Goal: Register for event/course

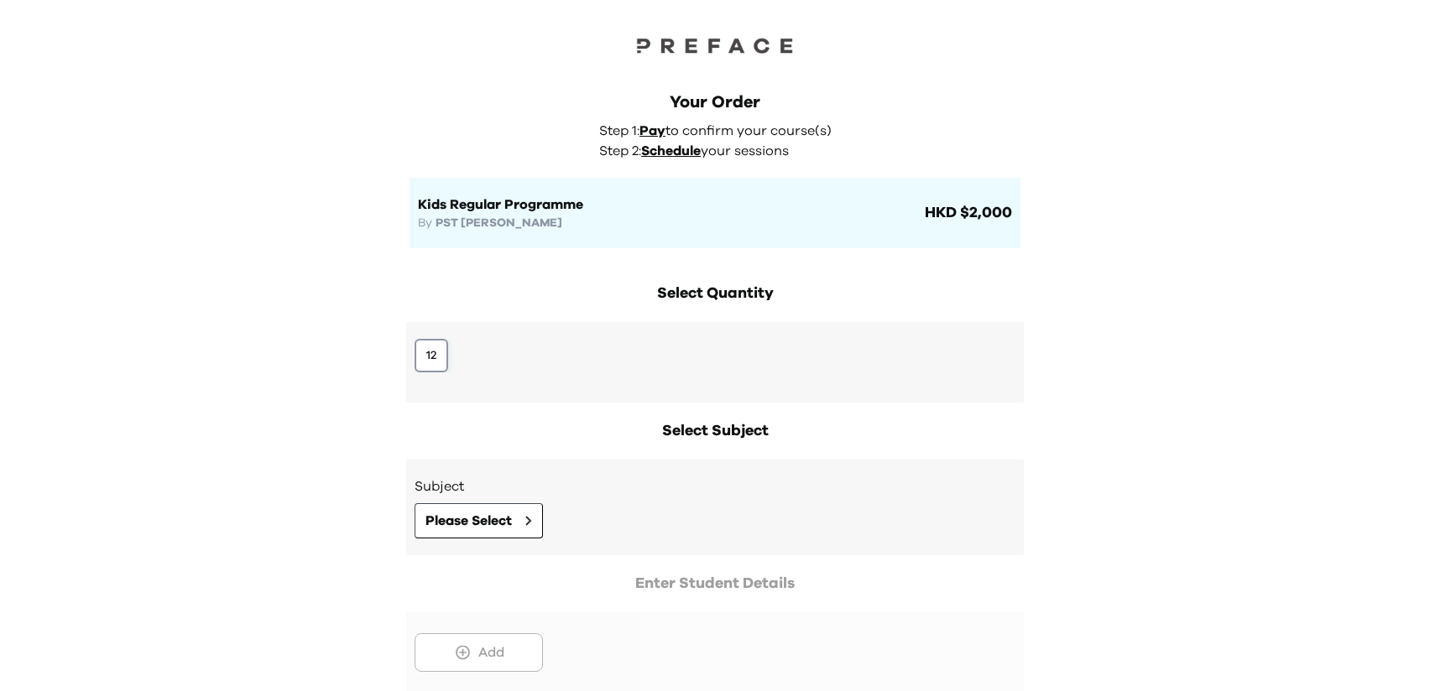
click at [439, 361] on button "12" at bounding box center [432, 356] width 34 height 34
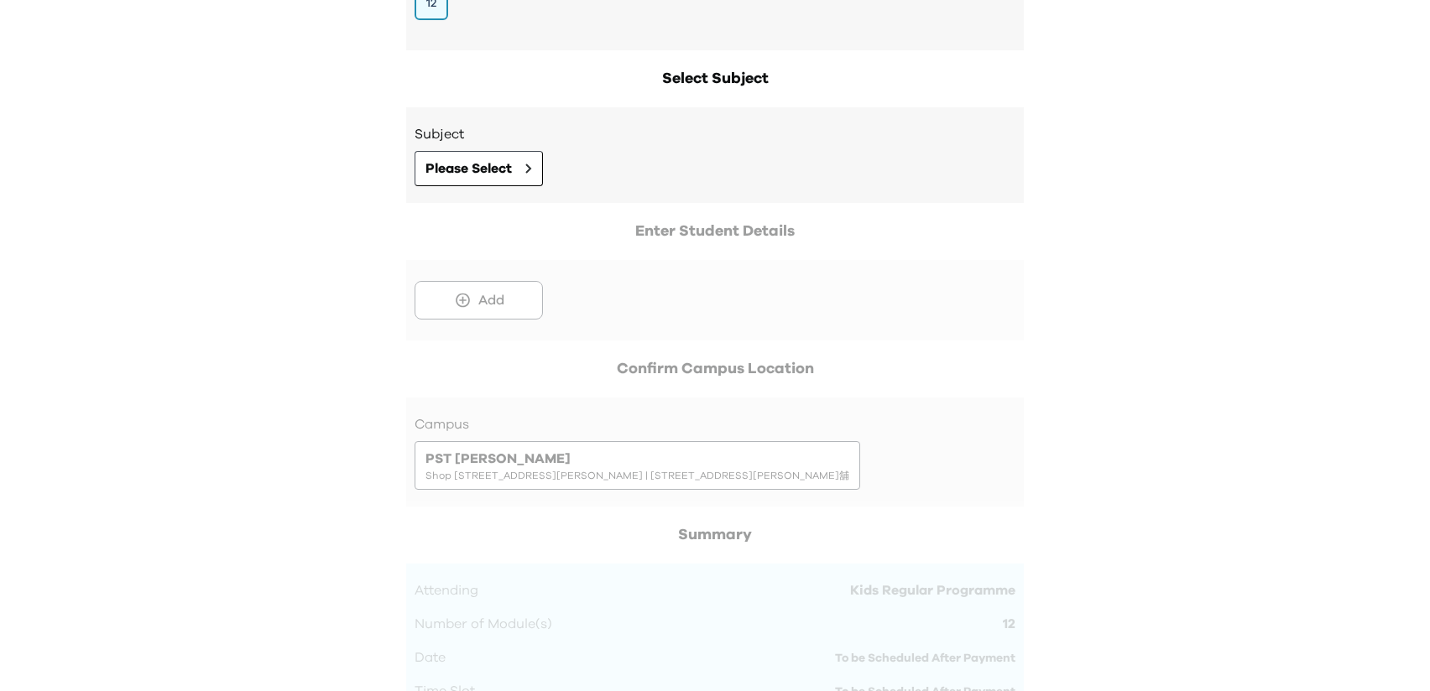
scroll to position [474, 0]
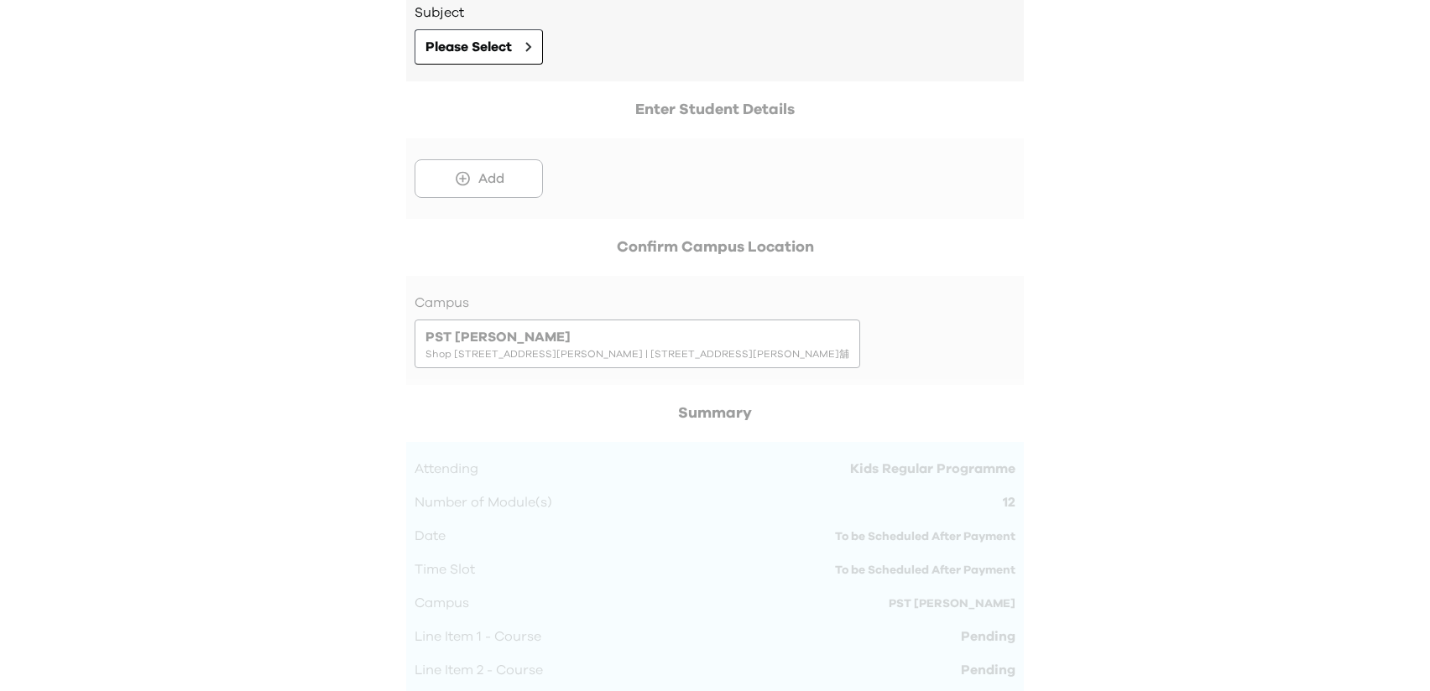
click at [484, 190] on div at bounding box center [715, 158] width 618 height 121
click at [467, 184] on div at bounding box center [715, 158] width 618 height 121
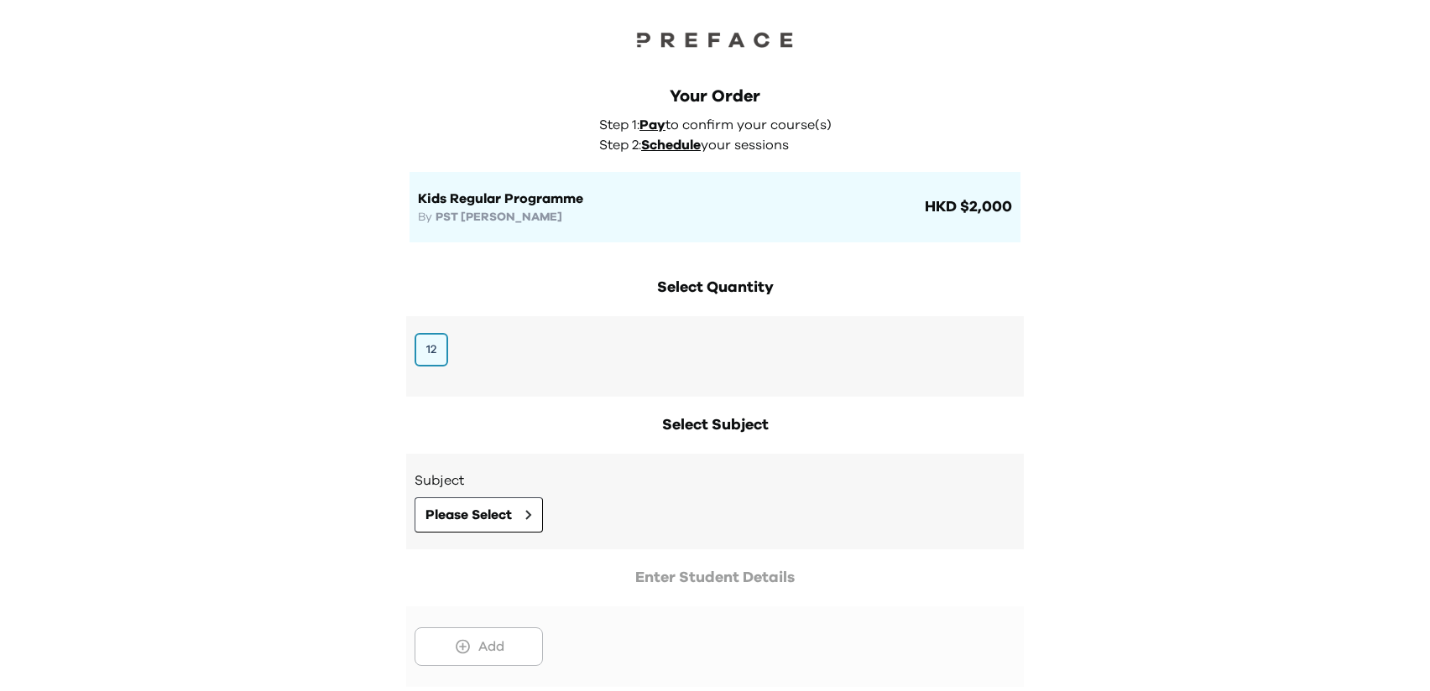
scroll to position [11, 0]
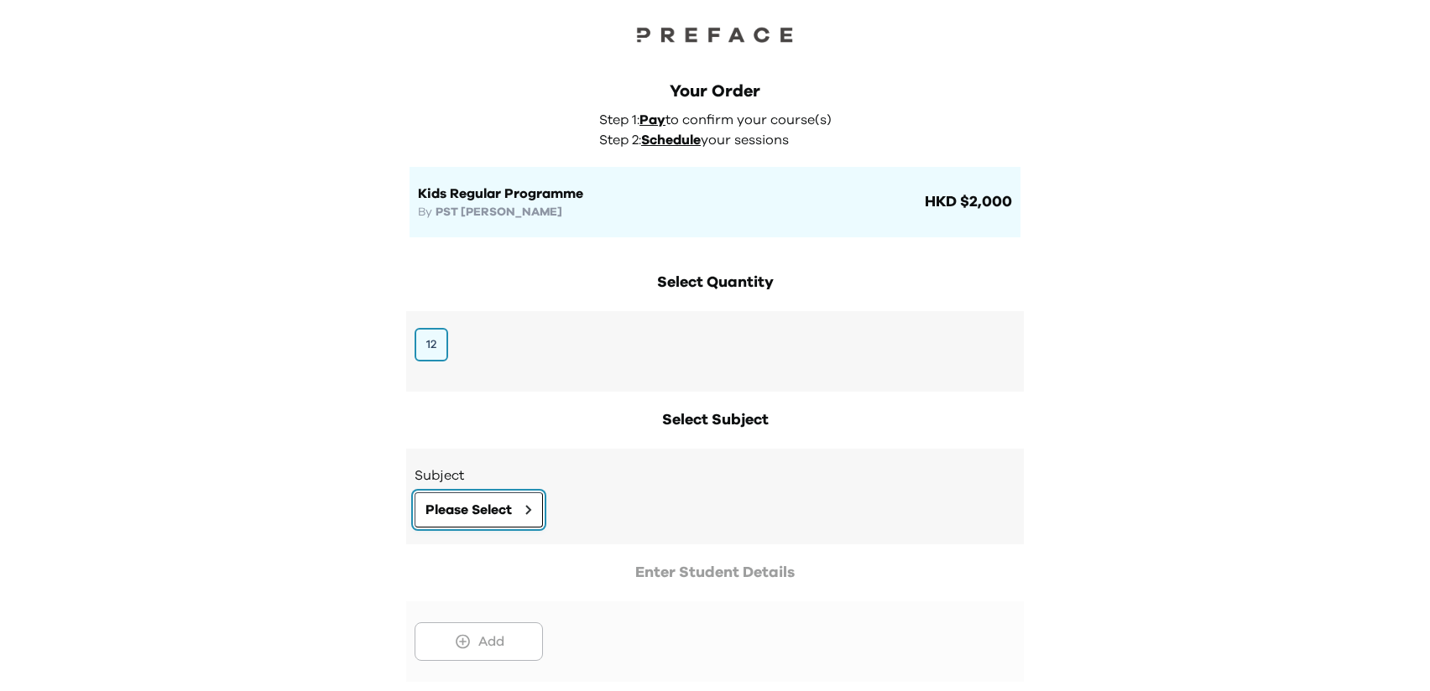
click at [477, 498] on button "Please Select" at bounding box center [479, 510] width 128 height 35
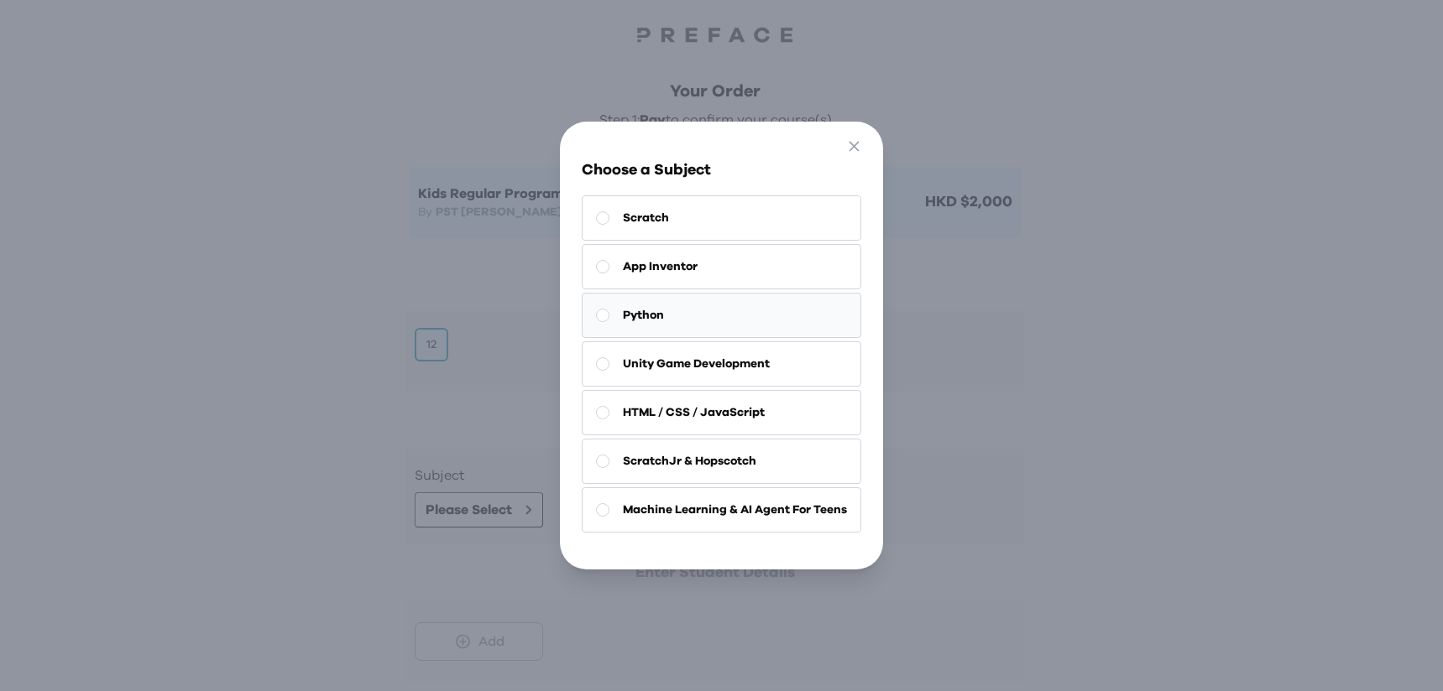
click at [643, 319] on button "Python" at bounding box center [721, 315] width 279 height 45
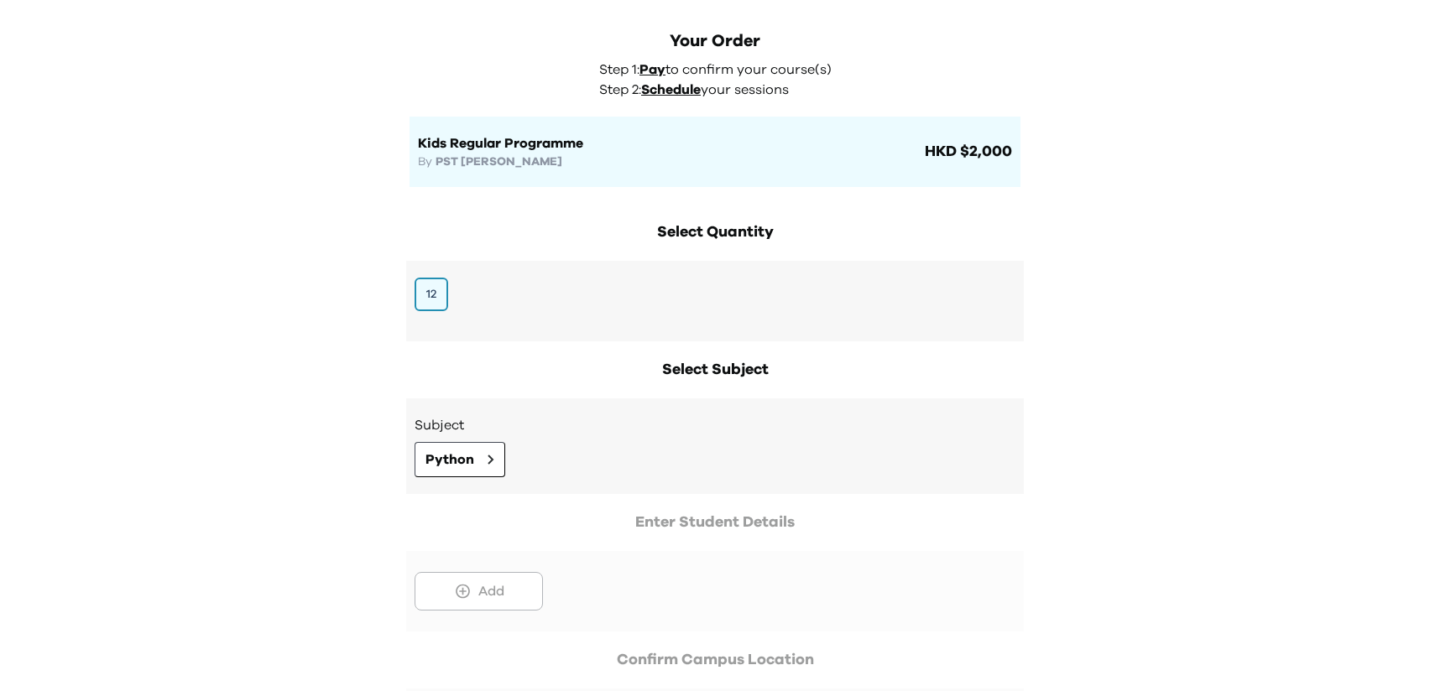
scroll to position [97, 0]
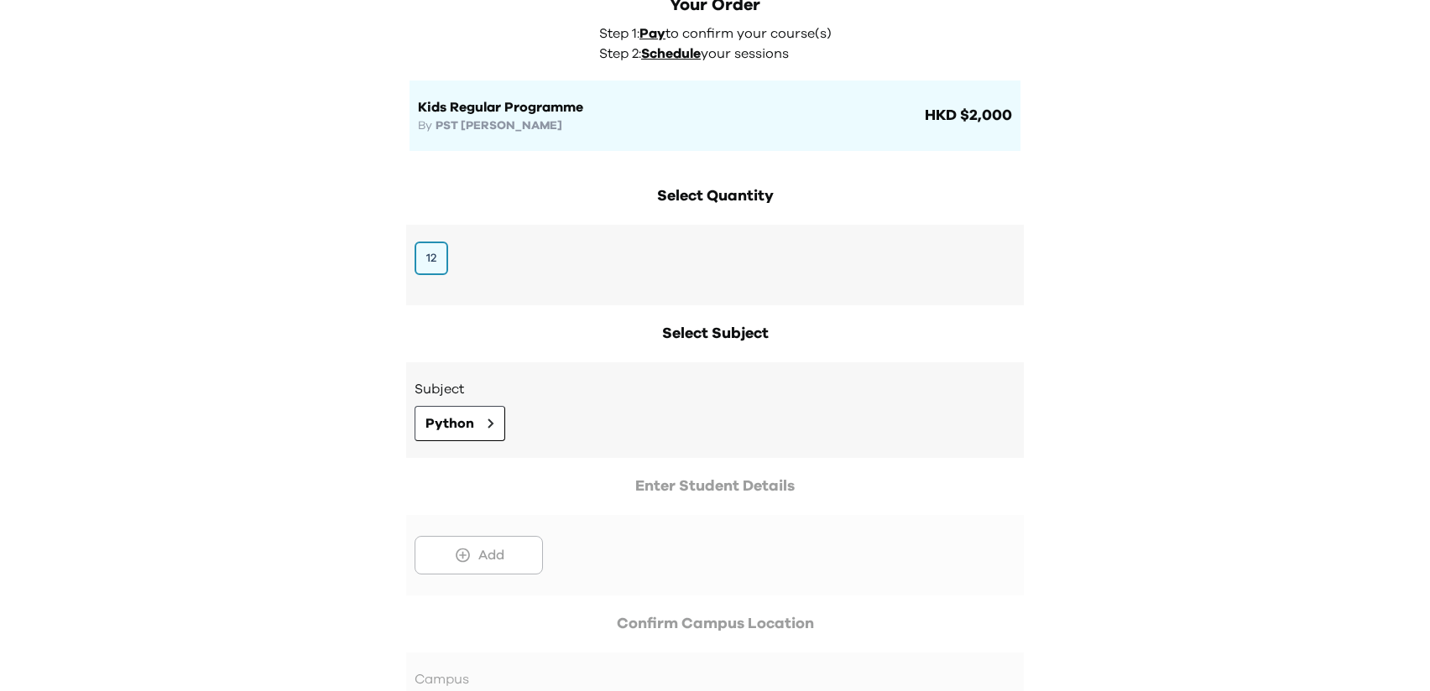
click at [480, 566] on div at bounding box center [715, 535] width 618 height 121
click at [457, 564] on div at bounding box center [715, 535] width 618 height 121
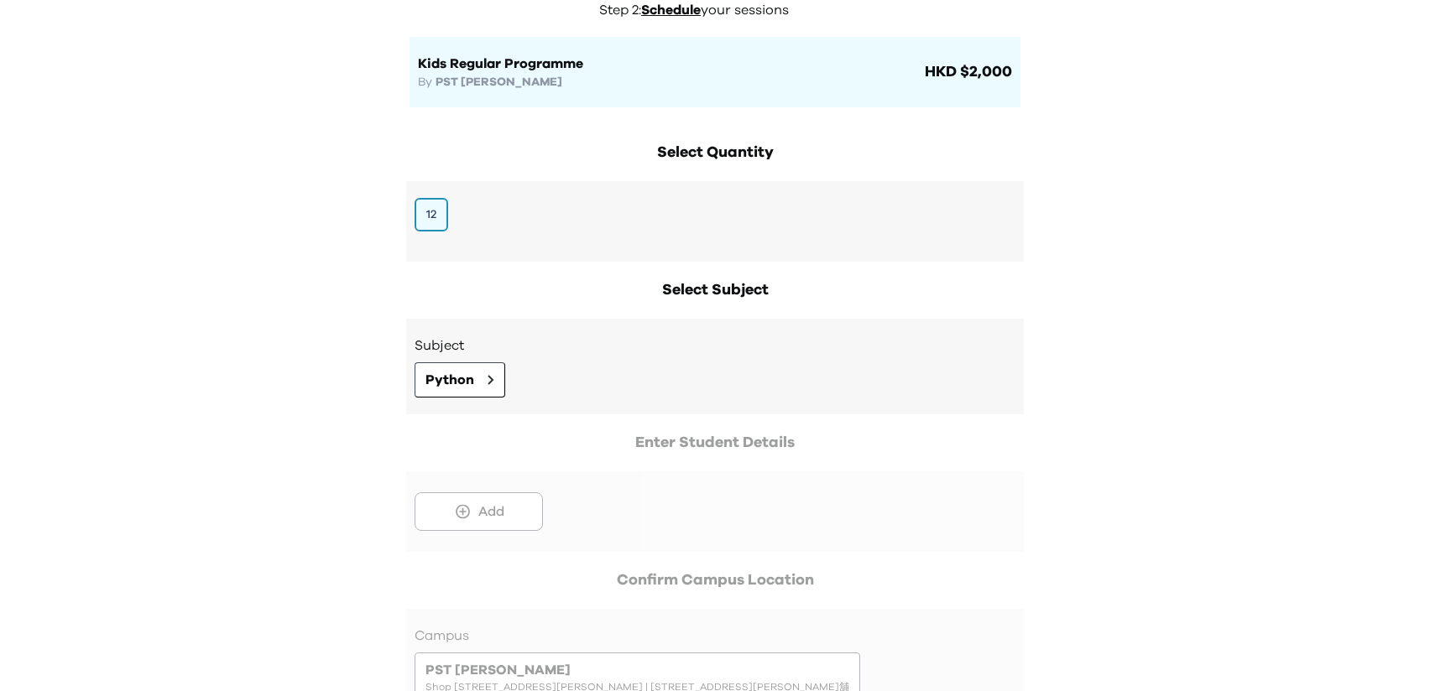
scroll to position [144, 0]
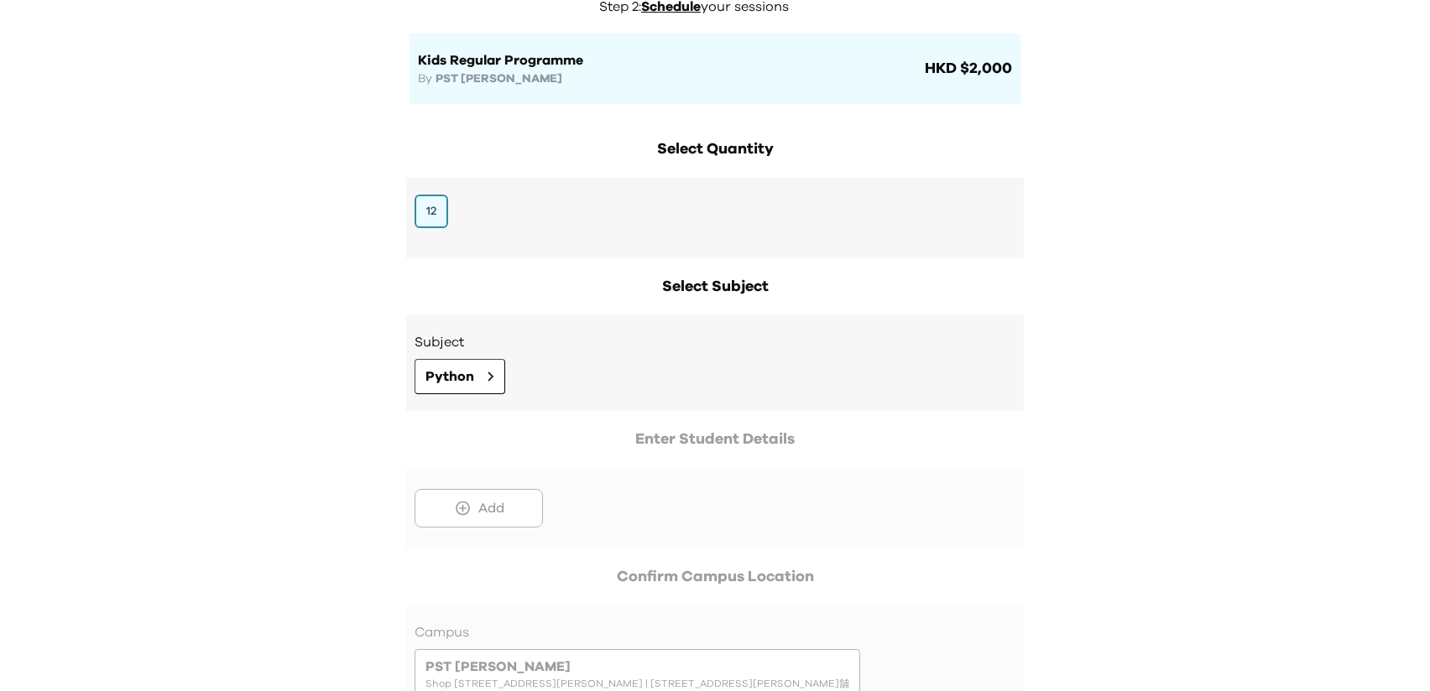
click at [490, 509] on div at bounding box center [715, 488] width 618 height 121
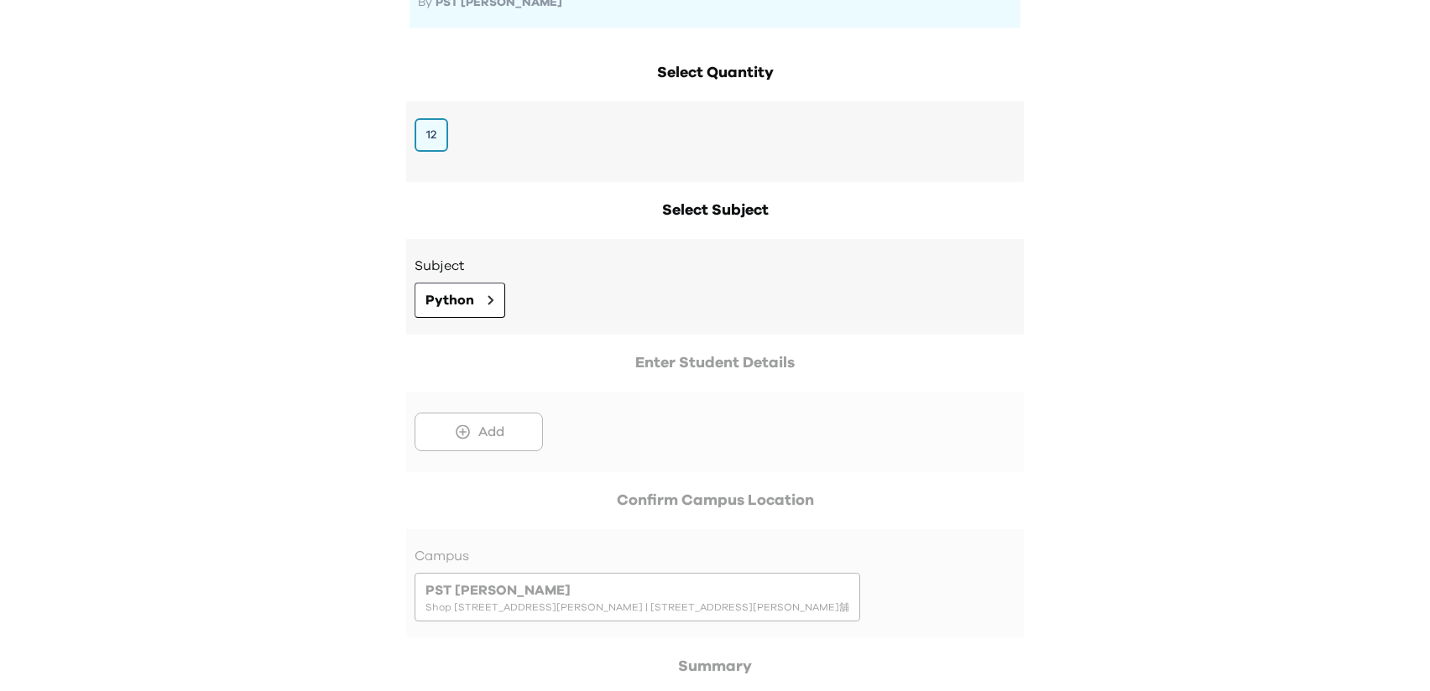
scroll to position [213, 0]
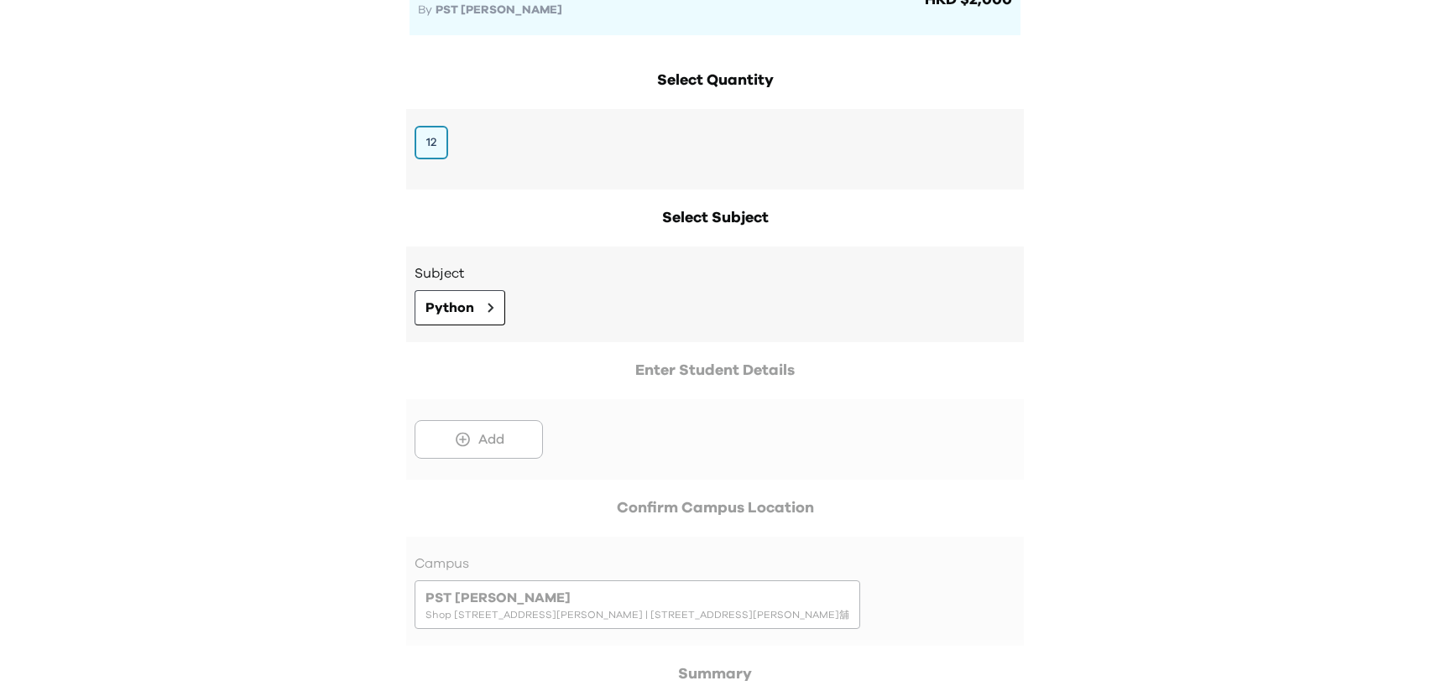
click at [511, 459] on div at bounding box center [715, 419] width 618 height 121
click at [504, 452] on div at bounding box center [715, 419] width 618 height 121
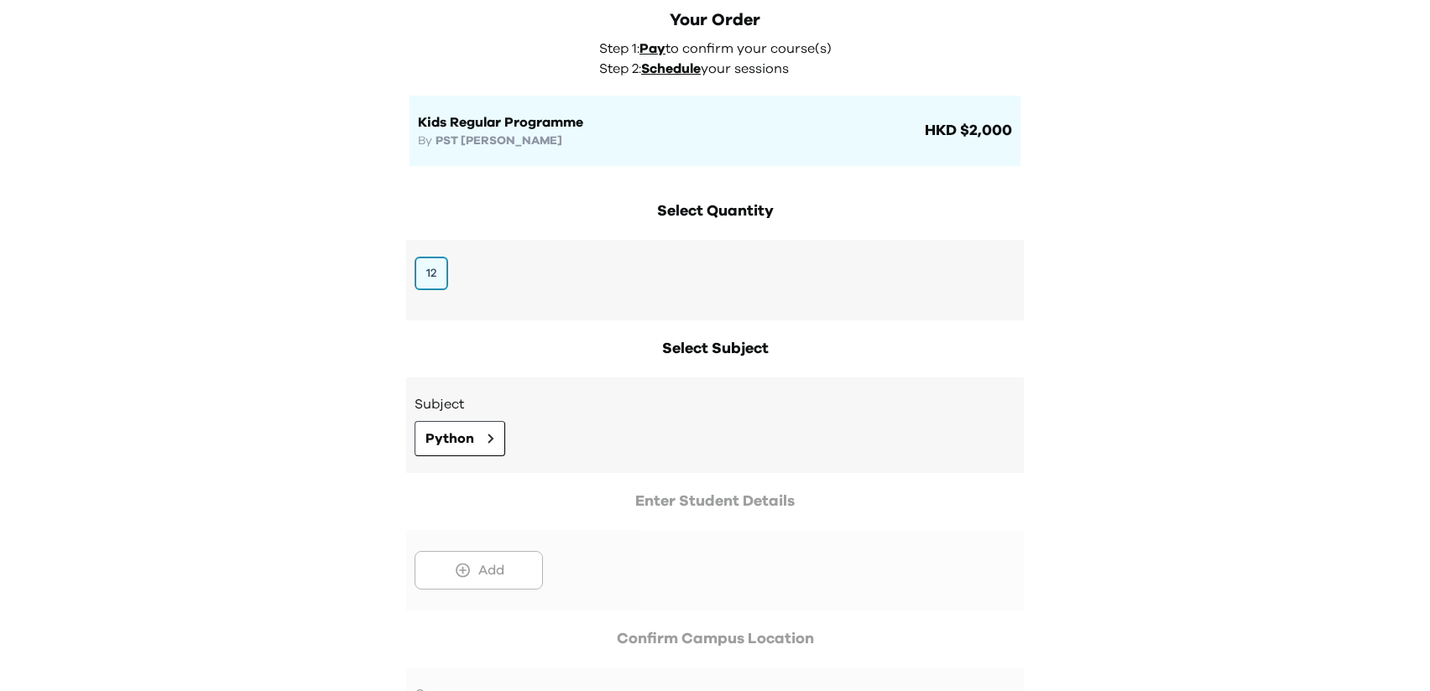
scroll to position [131, 0]
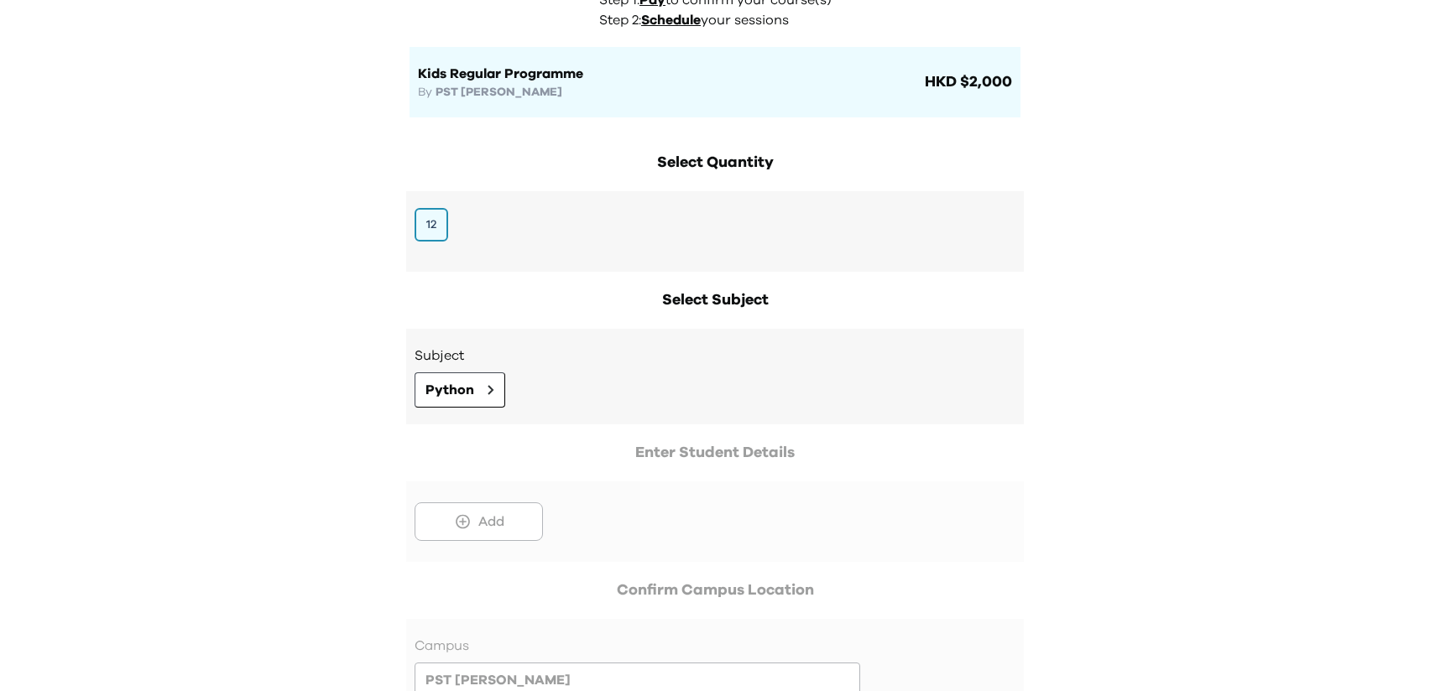
click at [467, 556] on div at bounding box center [715, 501] width 618 height 121
click at [462, 544] on div at bounding box center [715, 501] width 618 height 121
click at [462, 536] on div at bounding box center [715, 501] width 618 height 121
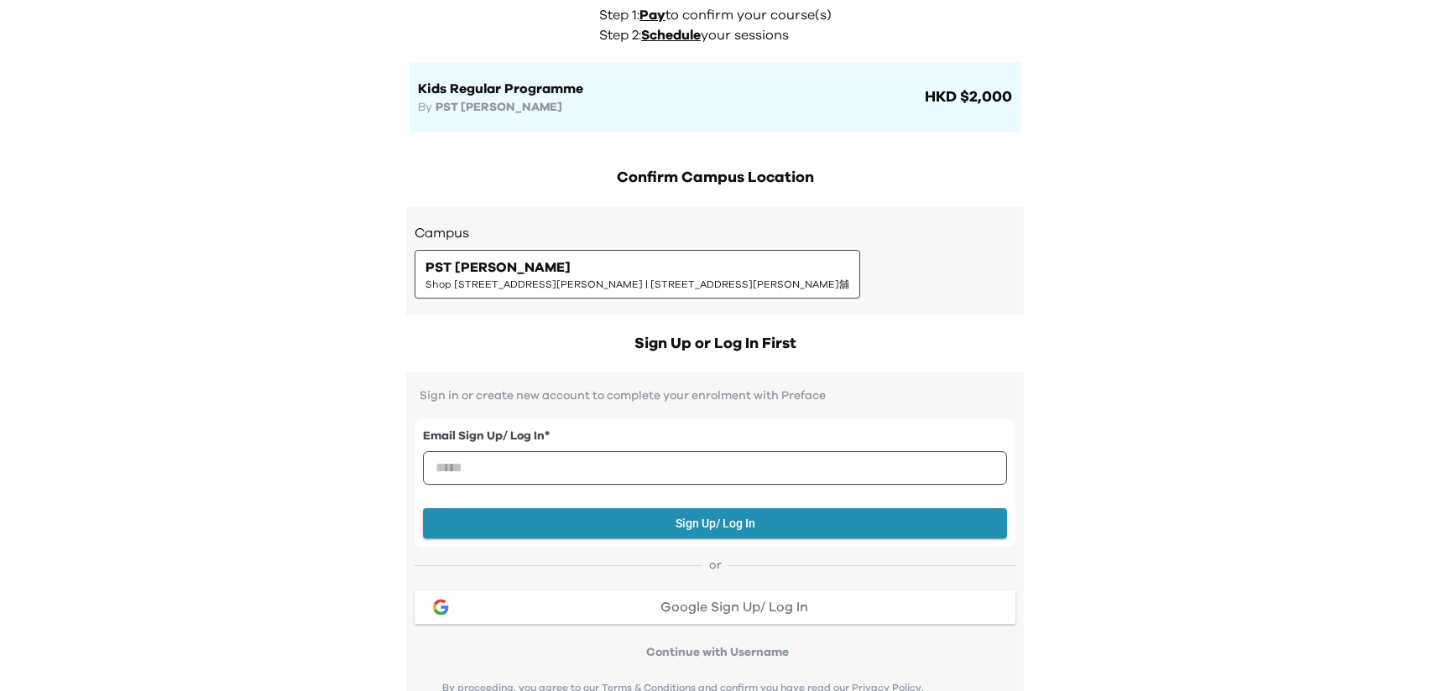
scroll to position [112, 0]
